Goal: Task Accomplishment & Management: Use online tool/utility

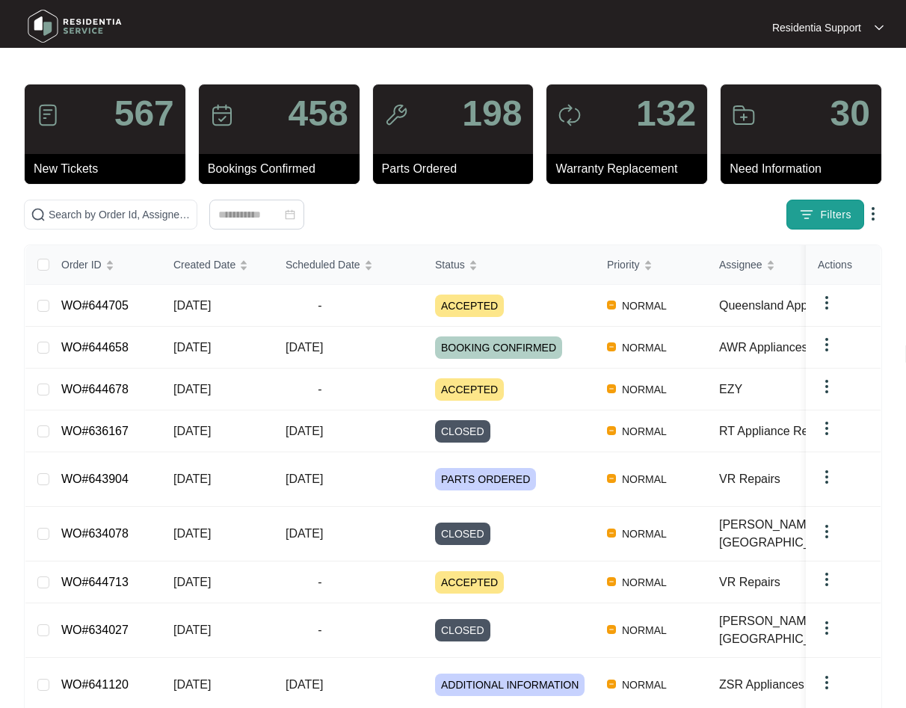
click at [833, 211] on span "Filters" at bounding box center [835, 215] width 31 height 16
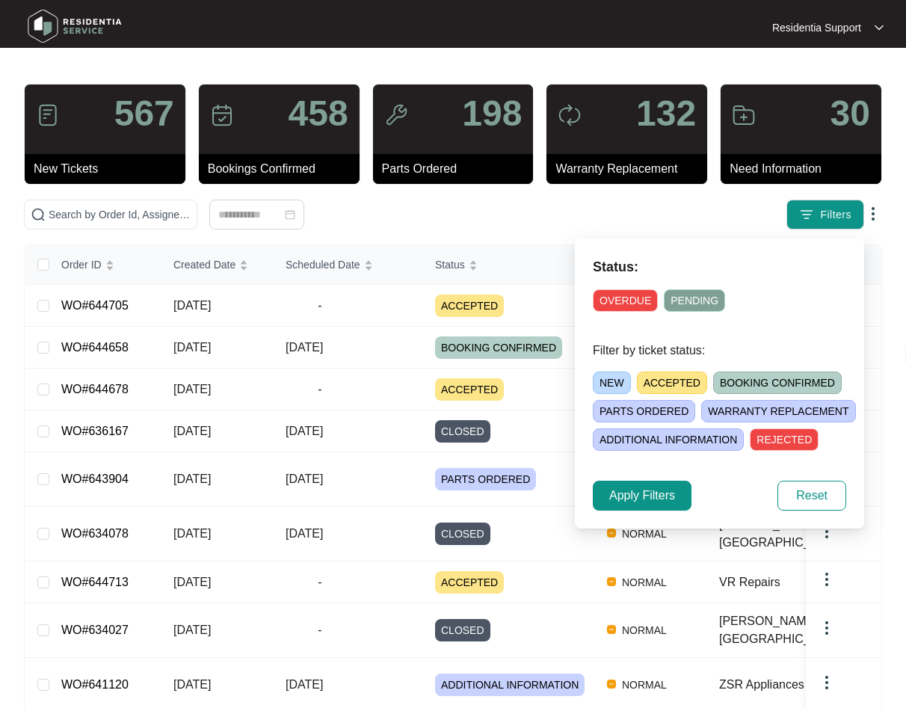
click at [618, 300] on span "OVERDUE" at bounding box center [625, 300] width 65 height 22
click at [642, 494] on span "Apply Filters" at bounding box center [642, 496] width 66 height 18
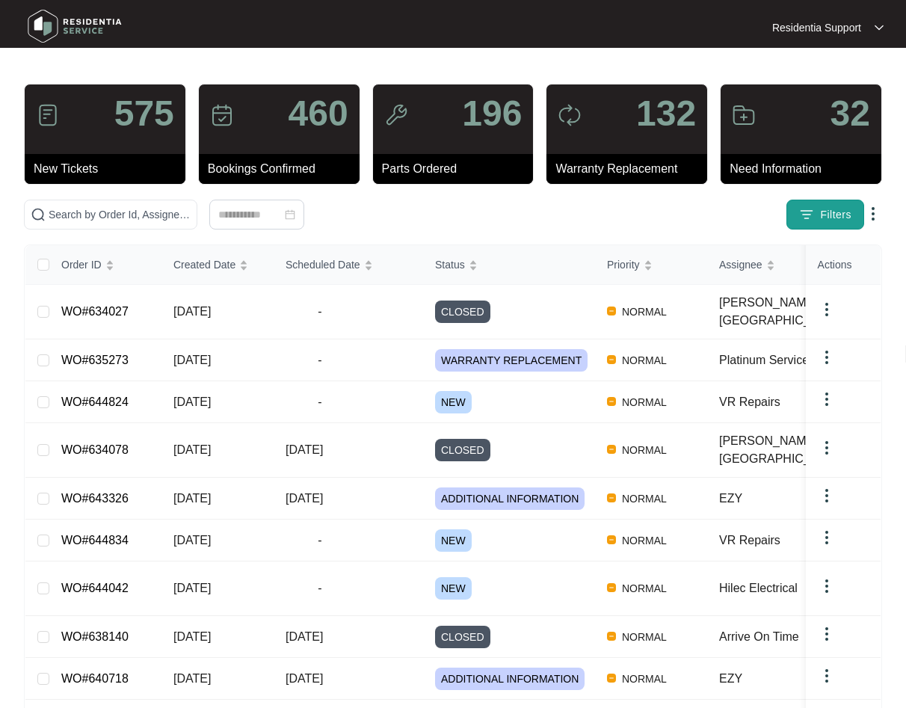
click at [829, 214] on span "Filters" at bounding box center [835, 215] width 31 height 16
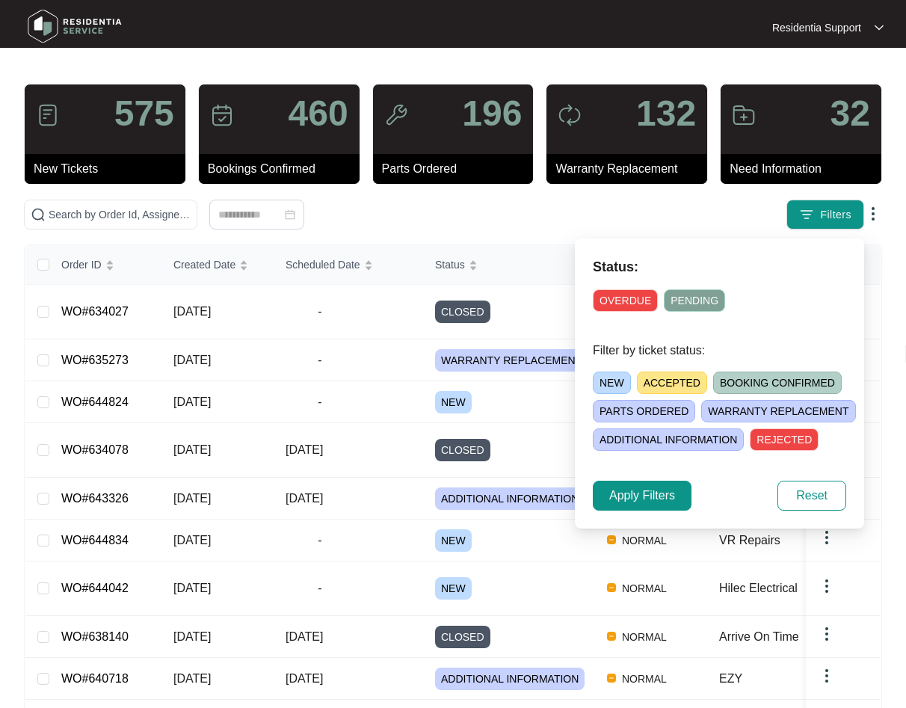
click at [602, 297] on span "OVERDUE" at bounding box center [625, 300] width 65 height 22
click at [639, 486] on button "Apply Filters" at bounding box center [642, 496] width 99 height 30
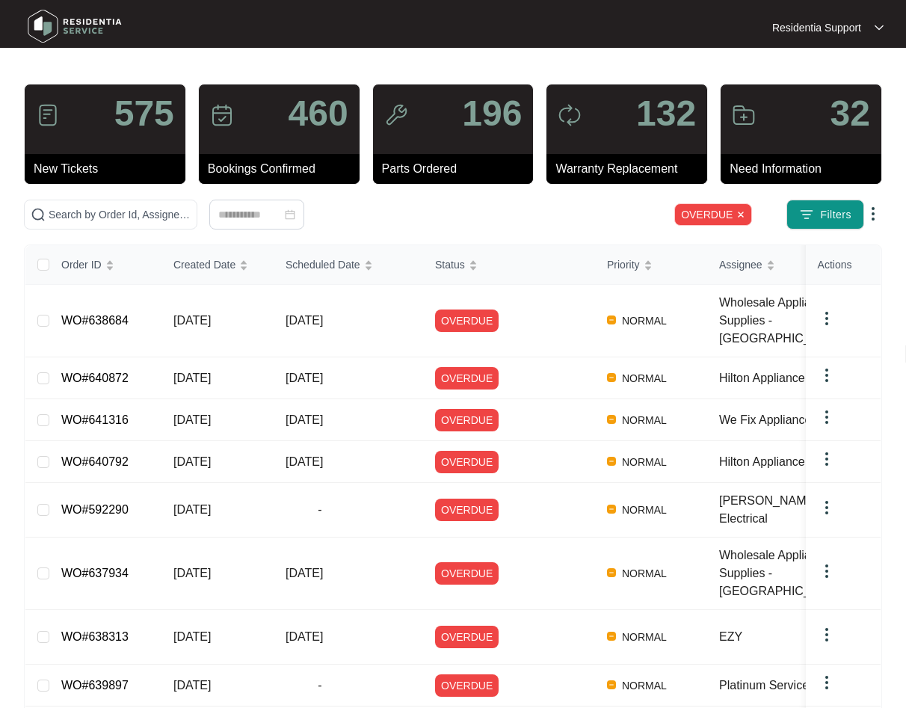
click at [871, 214] on img at bounding box center [873, 214] width 18 height 18
click at [807, 244] on span "Download Tickets CSV" at bounding box center [804, 243] width 132 height 16
